Goal: Use online tool/utility: Utilize a website feature to perform a specific function

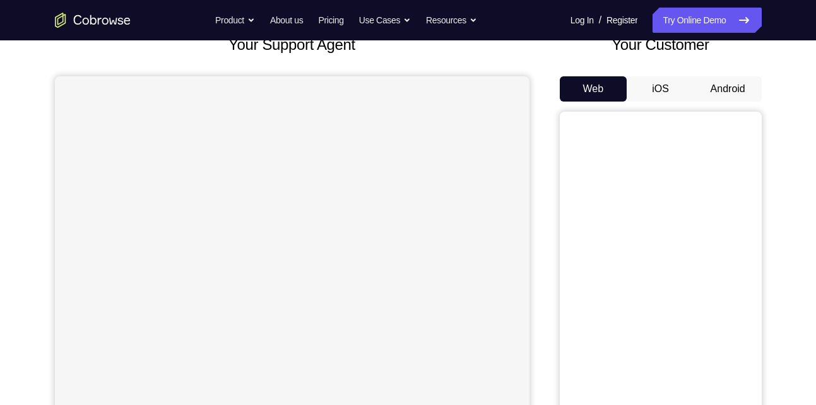
click at [727, 98] on button "Android" at bounding box center [728, 88] width 68 height 25
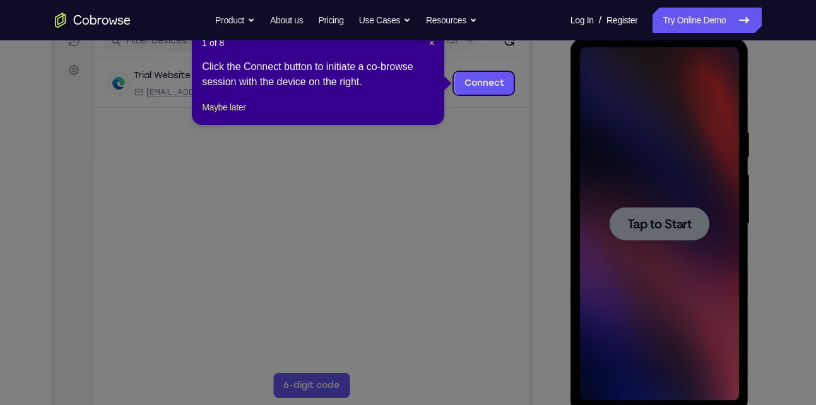
click at [492, 168] on icon at bounding box center [412, 202] width 825 height 405
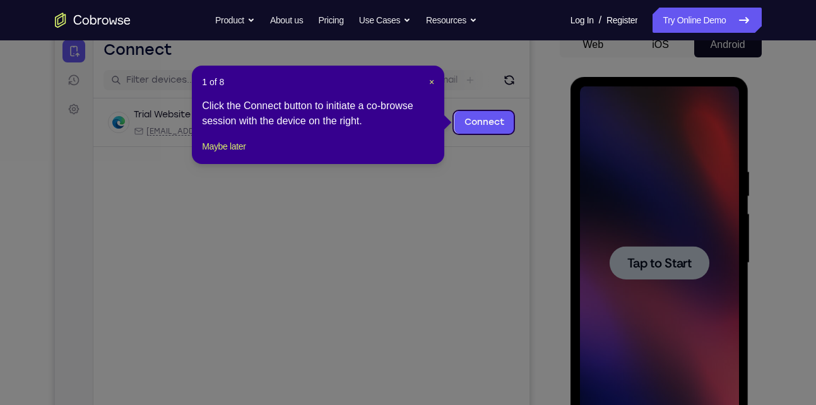
scroll to position [130, 0]
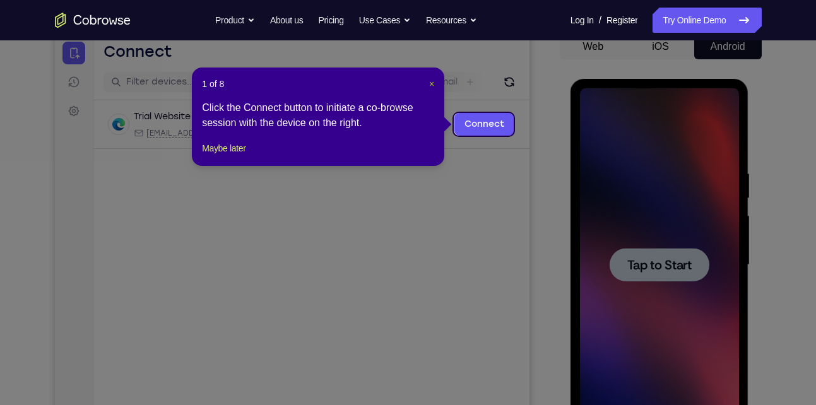
click at [431, 82] on span "×" at bounding box center [431, 84] width 5 height 10
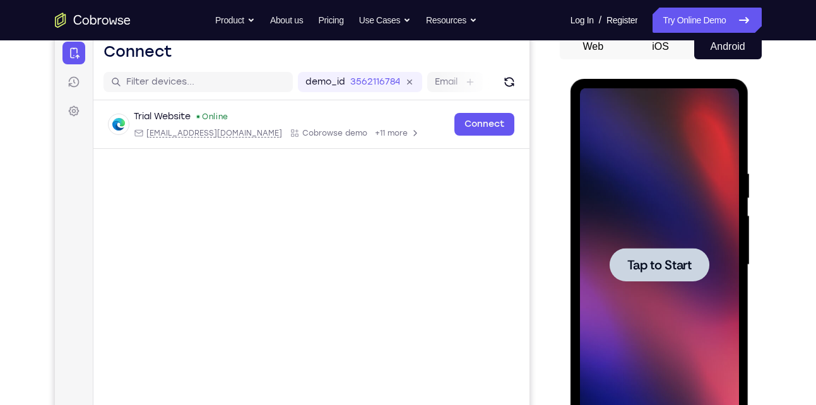
click at [668, 271] on span "Tap to Start" at bounding box center [659, 265] width 64 height 13
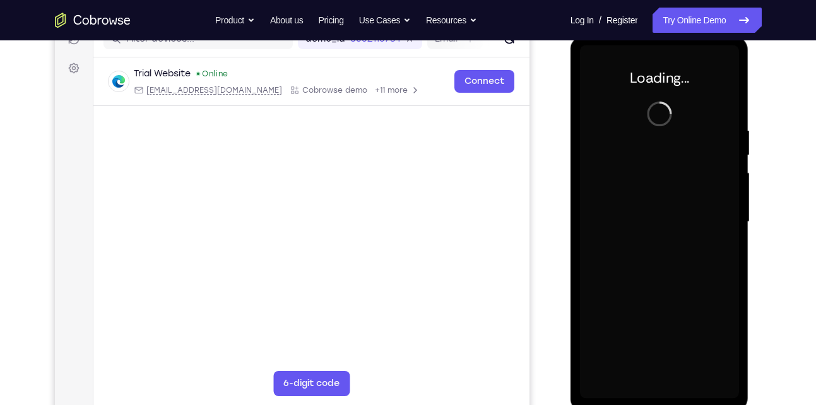
scroll to position [184, 0]
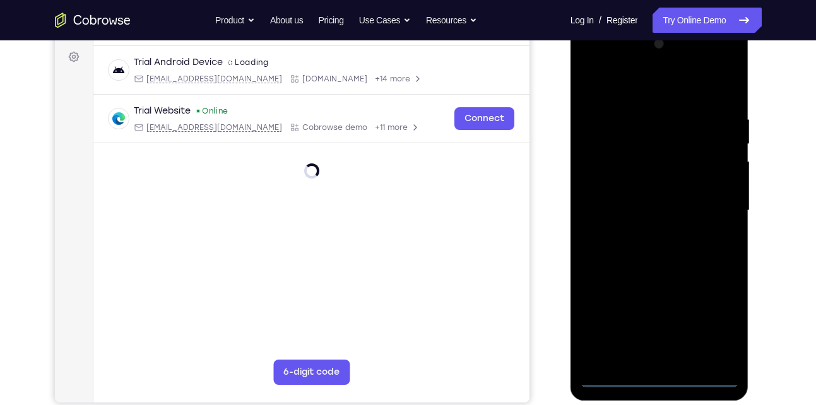
click at [651, 374] on div at bounding box center [659, 210] width 159 height 353
click at [657, 374] on div at bounding box center [659, 210] width 159 height 353
click at [715, 318] on div at bounding box center [659, 210] width 159 height 353
click at [586, 61] on div at bounding box center [659, 210] width 159 height 353
click at [712, 211] on div at bounding box center [659, 210] width 159 height 353
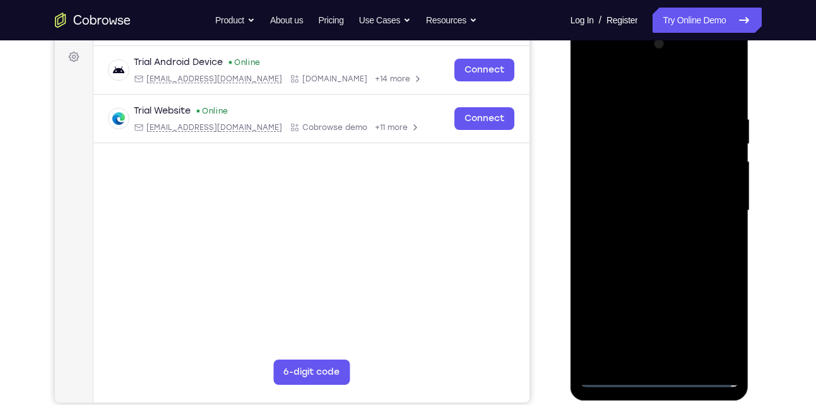
click at [646, 234] on div at bounding box center [659, 210] width 159 height 353
click at [620, 206] on div at bounding box center [659, 210] width 159 height 353
click at [608, 192] on div at bounding box center [659, 210] width 159 height 353
click at [640, 208] on div at bounding box center [659, 210] width 159 height 353
click at [626, 253] on div at bounding box center [659, 210] width 159 height 353
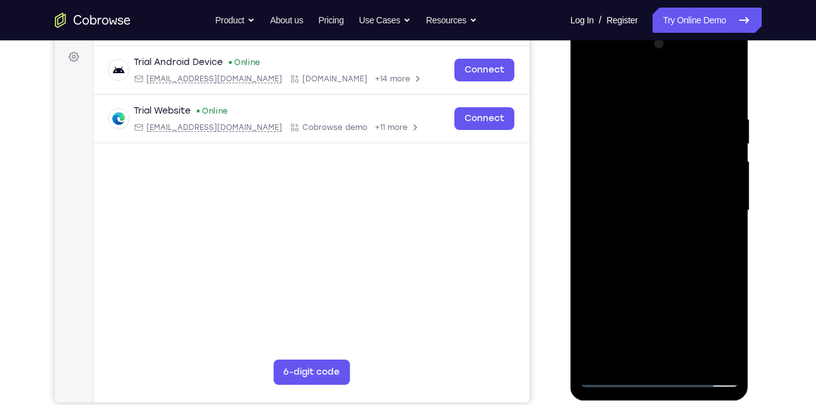
click at [729, 358] on div at bounding box center [659, 210] width 159 height 353
click at [671, 263] on div at bounding box center [659, 210] width 159 height 353
click at [692, 360] on div at bounding box center [659, 210] width 159 height 353
click at [651, 279] on div at bounding box center [659, 210] width 159 height 353
click at [670, 207] on div at bounding box center [659, 210] width 159 height 353
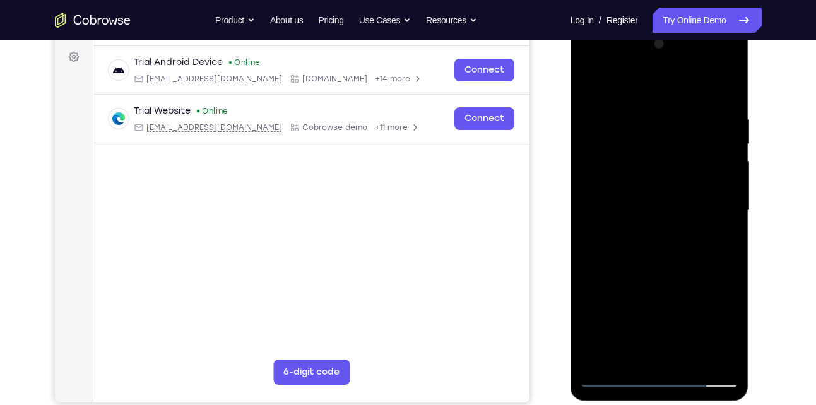
click at [630, 353] on div at bounding box center [659, 210] width 159 height 353
click at [729, 331] on div at bounding box center [659, 210] width 159 height 353
click at [727, 333] on div at bounding box center [659, 210] width 159 height 353
click at [734, 334] on div at bounding box center [659, 210] width 159 height 353
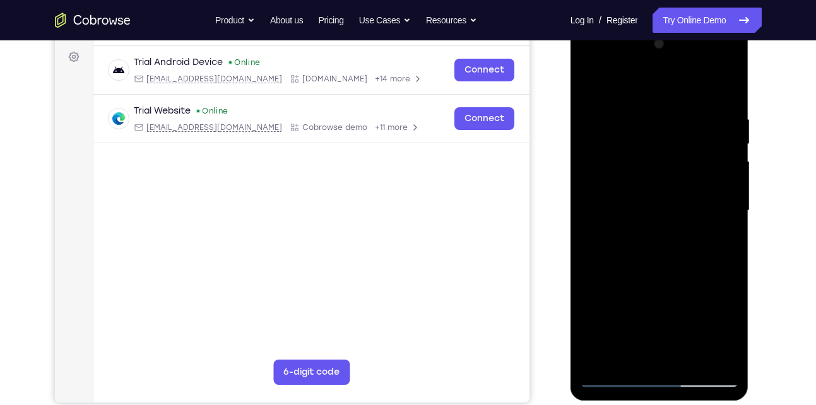
click at [729, 334] on div at bounding box center [659, 210] width 159 height 353
click at [668, 351] on div at bounding box center [659, 210] width 159 height 353
click at [721, 241] on div at bounding box center [659, 210] width 159 height 353
click at [625, 242] on div at bounding box center [659, 210] width 159 height 353
click at [725, 331] on div at bounding box center [659, 210] width 159 height 353
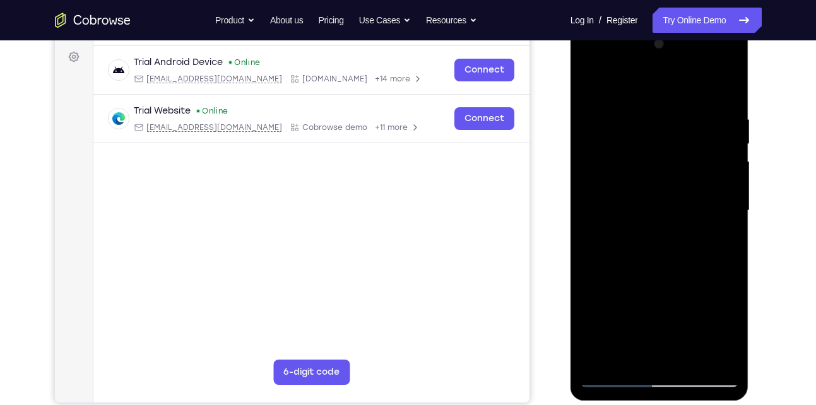
click at [603, 237] on div at bounding box center [659, 210] width 159 height 353
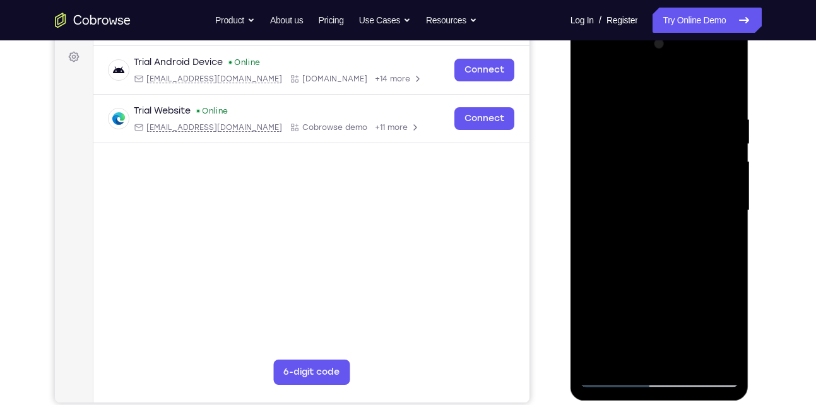
click at [627, 240] on div at bounding box center [659, 210] width 159 height 353
click at [593, 243] on div at bounding box center [659, 210] width 159 height 353
click at [627, 241] on div at bounding box center [659, 210] width 159 height 353
click at [720, 332] on div at bounding box center [659, 210] width 159 height 353
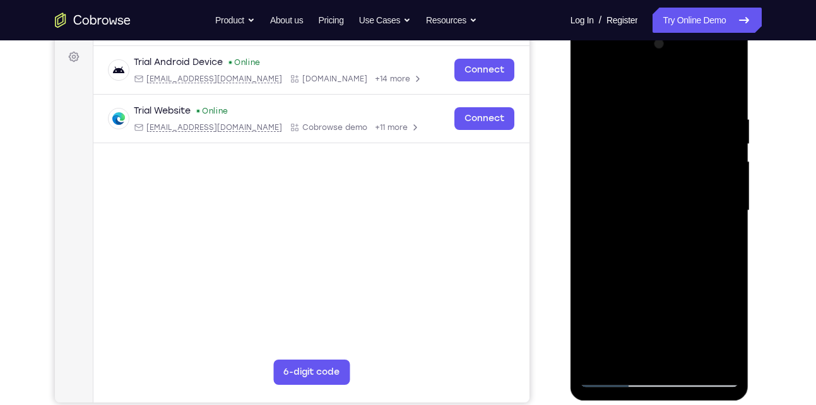
click at [720, 332] on div at bounding box center [659, 210] width 159 height 353
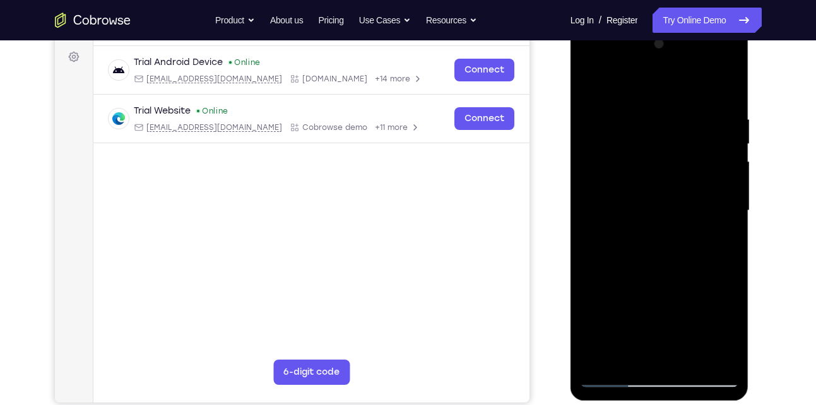
click at [720, 332] on div at bounding box center [659, 210] width 159 height 353
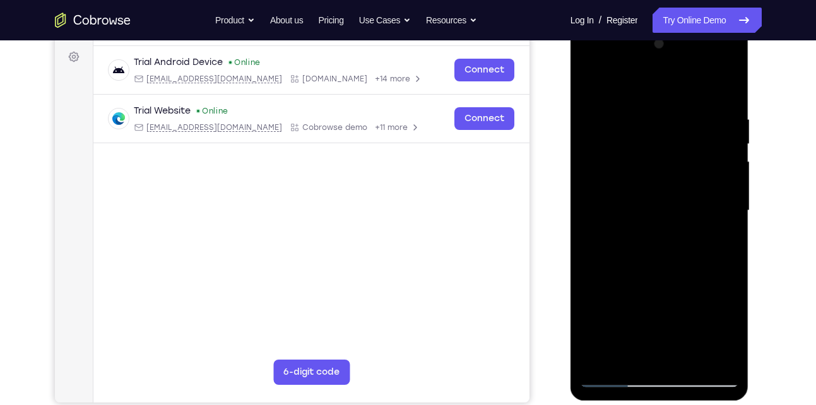
click at [720, 332] on div at bounding box center [659, 210] width 159 height 353
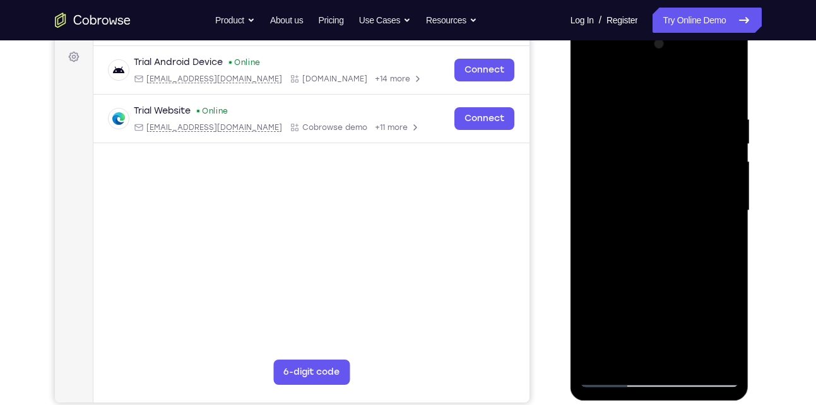
click at [720, 332] on div at bounding box center [659, 210] width 159 height 353
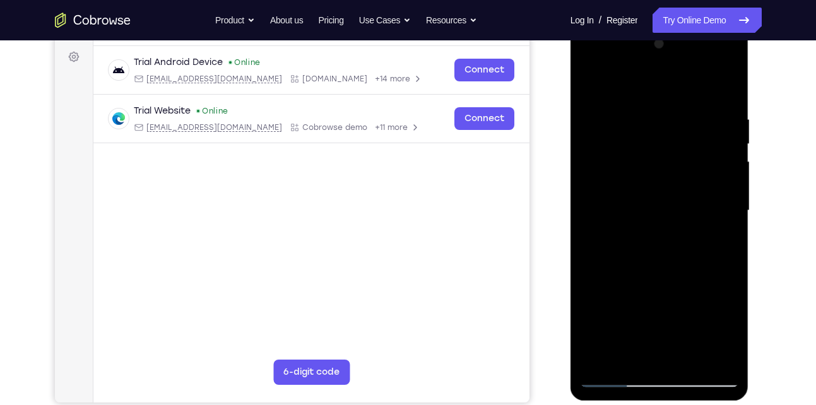
click at [720, 332] on div at bounding box center [659, 210] width 159 height 353
click at [716, 307] on div at bounding box center [659, 210] width 159 height 353
click at [592, 308] on div at bounding box center [659, 210] width 159 height 353
click at [660, 349] on div at bounding box center [659, 210] width 159 height 353
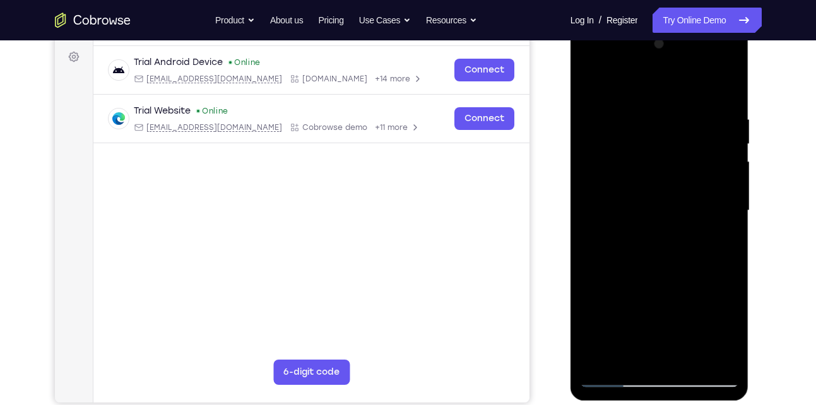
click at [702, 336] on div at bounding box center [659, 210] width 159 height 353
click at [613, 310] on div at bounding box center [659, 210] width 159 height 353
click at [724, 242] on div at bounding box center [659, 210] width 159 height 353
click at [709, 242] on div at bounding box center [659, 210] width 159 height 353
click at [720, 234] on div at bounding box center [659, 210] width 159 height 353
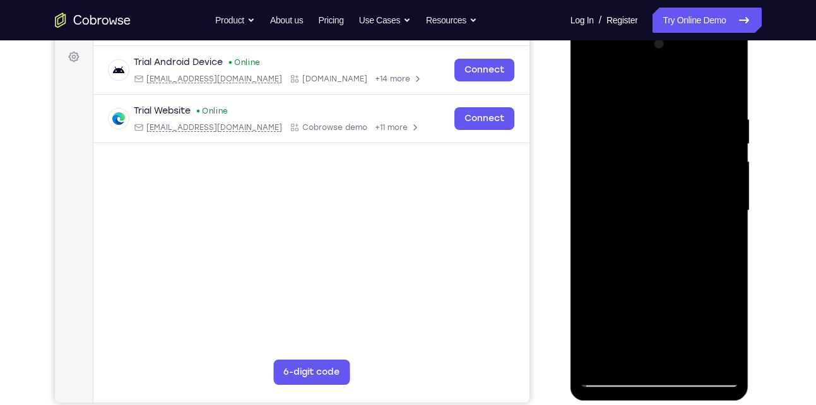
click at [719, 353] on div at bounding box center [659, 210] width 159 height 353
click at [597, 88] on div at bounding box center [659, 210] width 159 height 353
click at [592, 78] on div at bounding box center [659, 210] width 159 height 353
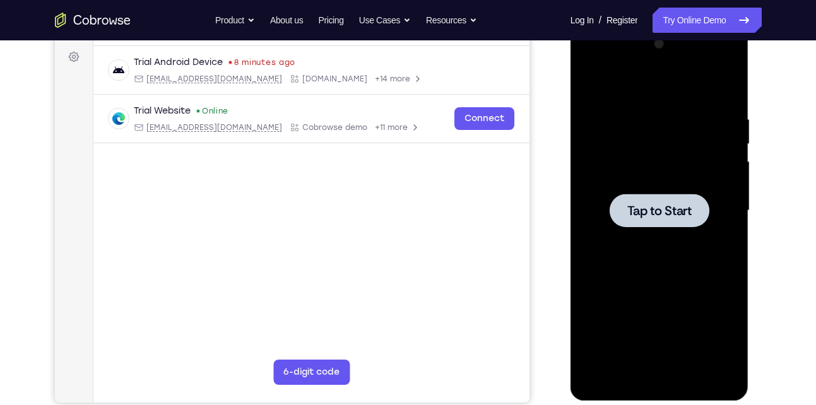
click at [654, 217] on span "Tap to Start" at bounding box center [659, 210] width 64 height 13
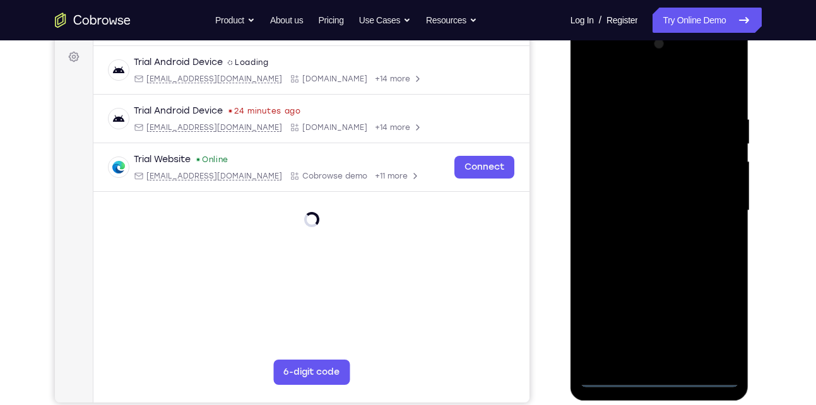
click at [659, 379] on div at bounding box center [659, 210] width 159 height 353
click at [709, 321] on div at bounding box center [659, 210] width 159 height 353
click at [597, 60] on div at bounding box center [659, 210] width 159 height 353
click at [721, 211] on div at bounding box center [659, 210] width 159 height 353
click at [674, 362] on div at bounding box center [659, 210] width 159 height 353
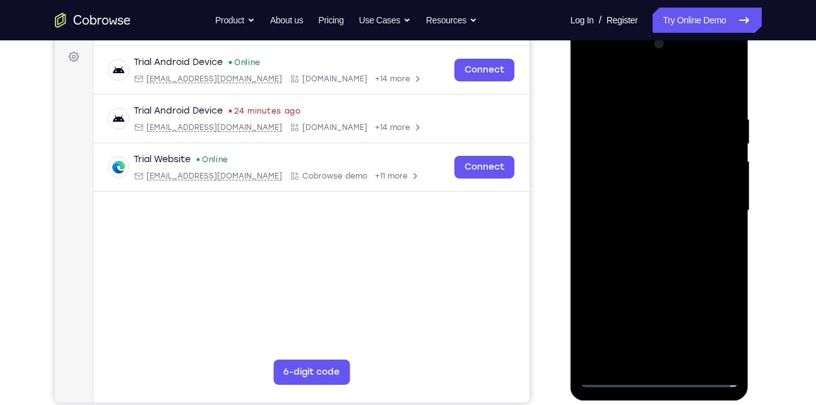
click at [667, 196] on div at bounding box center [659, 210] width 159 height 353
click at [639, 186] on div at bounding box center [659, 210] width 159 height 353
click at [615, 212] on div at bounding box center [659, 210] width 159 height 353
click at [726, 357] on div at bounding box center [659, 210] width 159 height 353
click at [656, 259] on div at bounding box center [659, 210] width 159 height 353
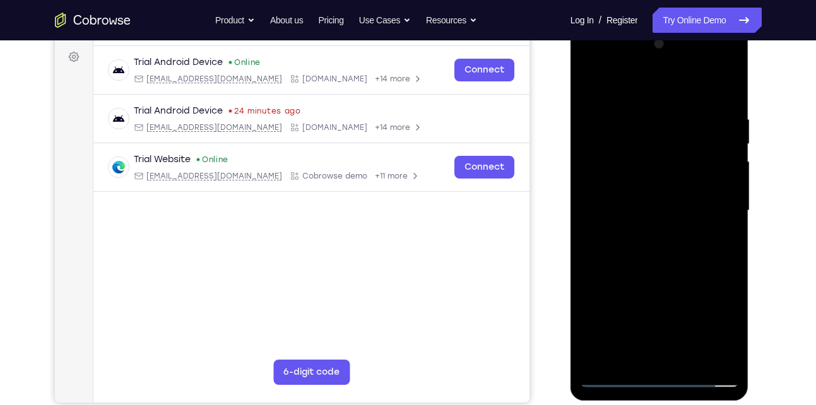
click at [692, 361] on div at bounding box center [659, 210] width 159 height 353
click at [674, 274] on div at bounding box center [659, 210] width 159 height 353
click at [654, 282] on div at bounding box center [659, 210] width 159 height 353
click at [710, 82] on div at bounding box center [659, 210] width 159 height 353
click at [587, 81] on div at bounding box center [659, 210] width 159 height 353
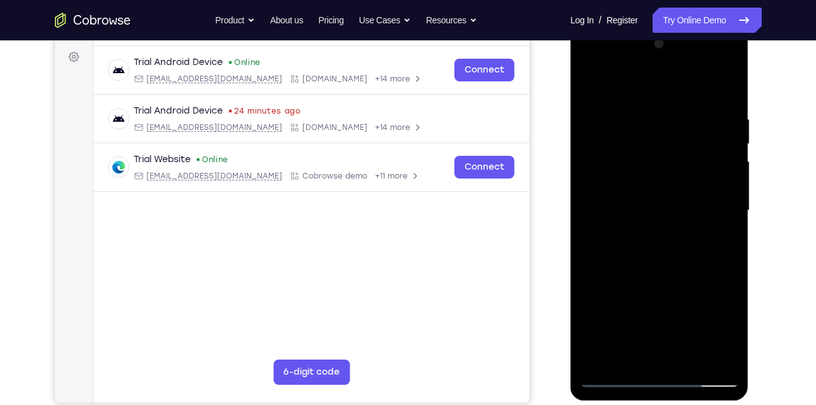
click at [613, 374] on div at bounding box center [659, 210] width 159 height 353
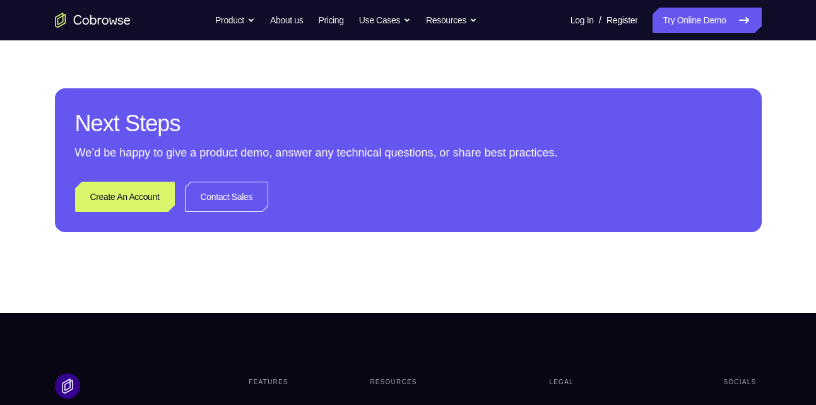
scroll to position [517, 0]
